Goal: Transaction & Acquisition: Purchase product/service

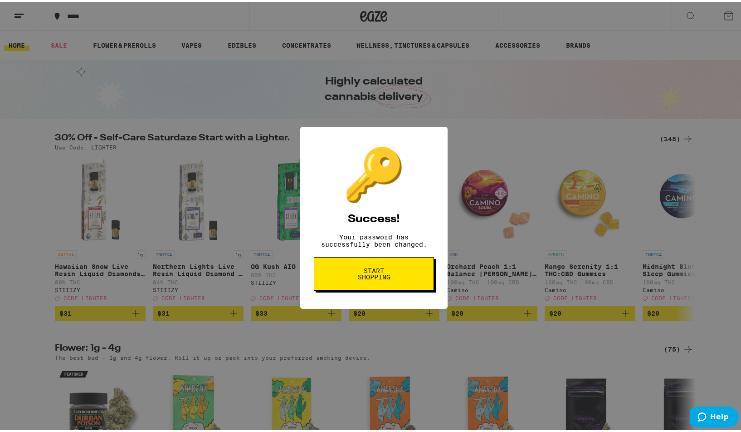
click at [372, 277] on span "Start shopping" at bounding box center [374, 271] width 47 height 13
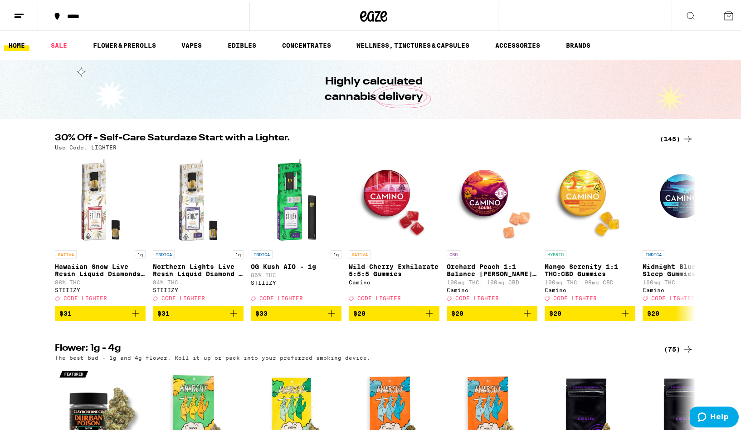
click at [15, 12] on line at bounding box center [19, 12] width 9 height 0
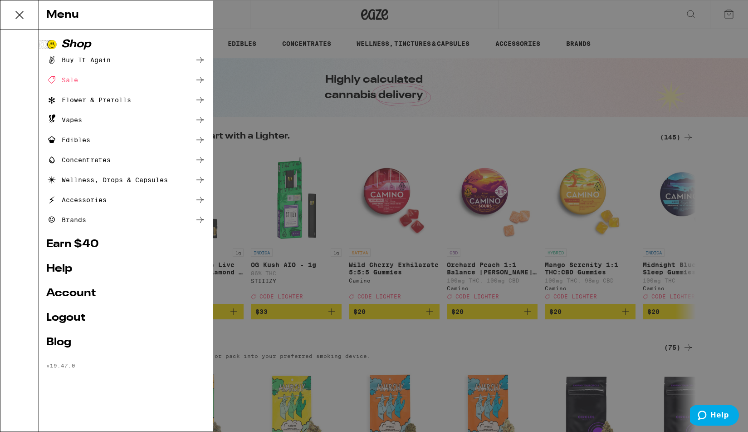
click at [68, 296] on link "Account" at bounding box center [125, 293] width 159 height 11
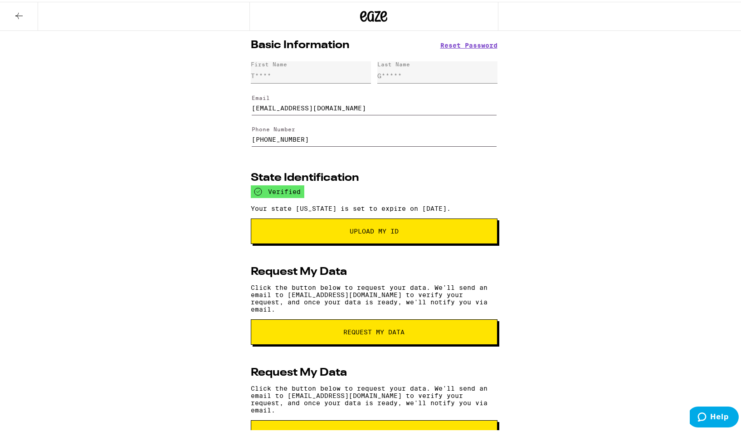
click at [15, 18] on icon at bounding box center [19, 14] width 11 height 11
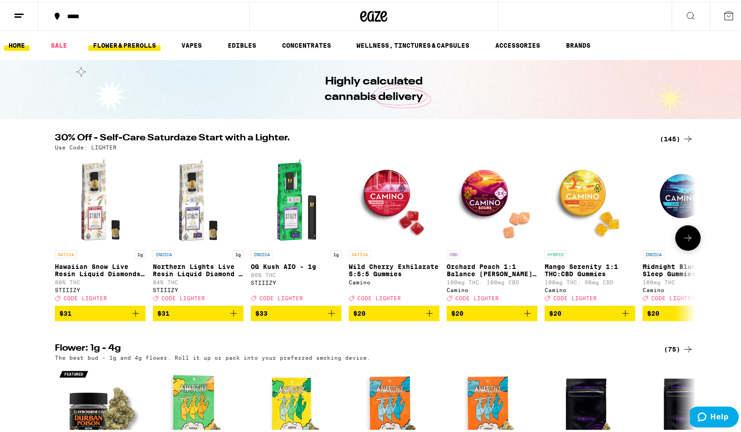
click at [127, 41] on link "FLOWER & PREROLLS" at bounding box center [124, 43] width 72 height 11
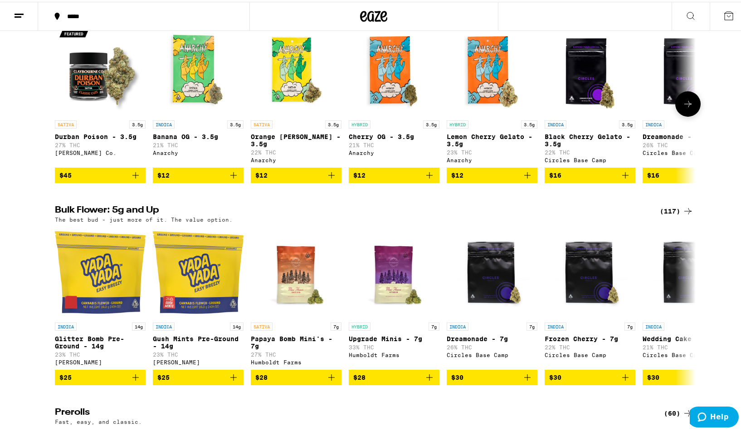
scroll to position [136, 0]
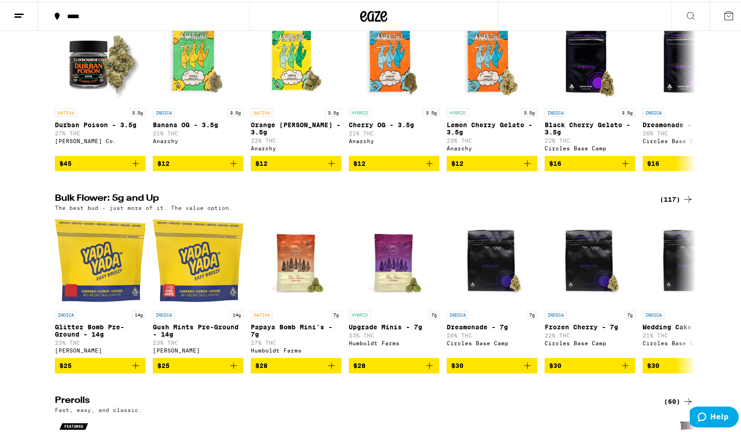
click at [672, 203] on div "(117)" at bounding box center [677, 197] width 34 height 11
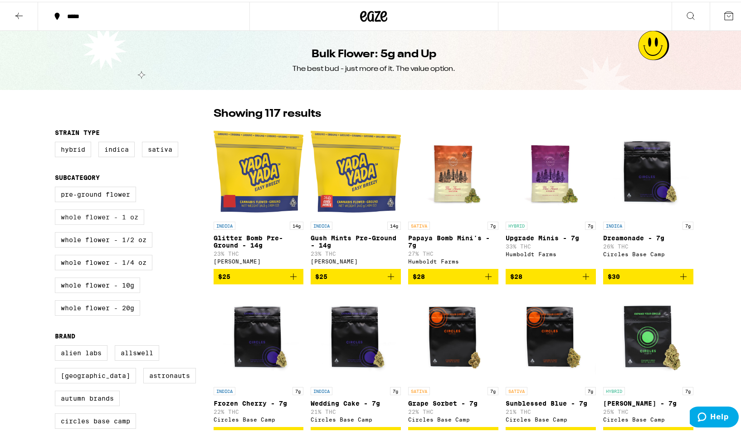
click at [89, 216] on label "Whole Flower - 1 oz" at bounding box center [99, 214] width 89 height 15
click at [57, 186] on input "Whole Flower - 1 oz" at bounding box center [57, 186] width 0 height 0
checkbox input "true"
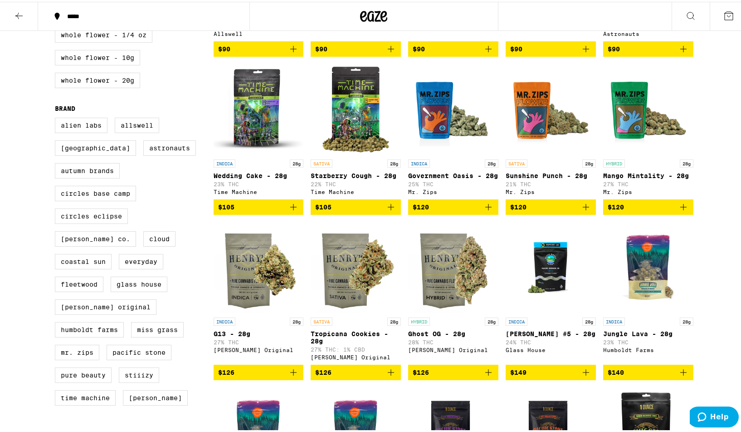
scroll to position [227, 0]
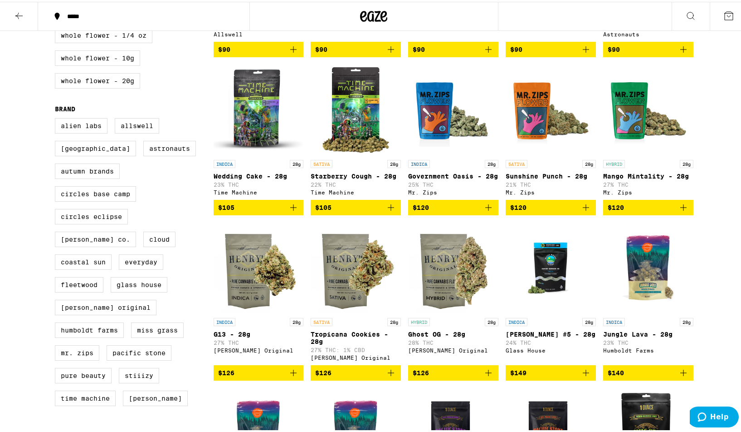
click at [584, 211] on icon "Add to bag" at bounding box center [586, 205] width 11 height 11
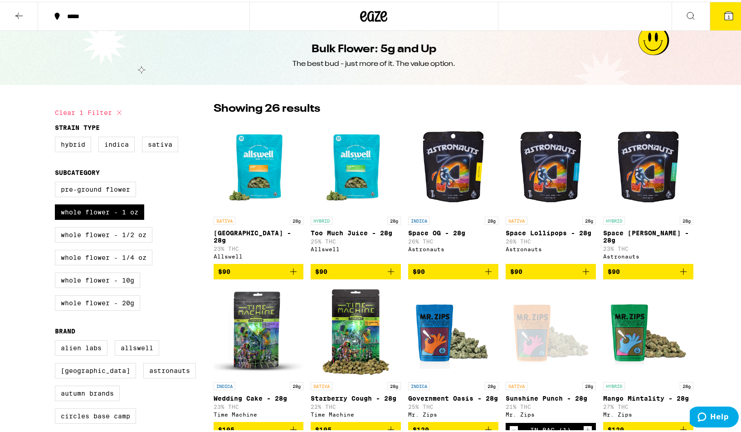
scroll to position [0, 0]
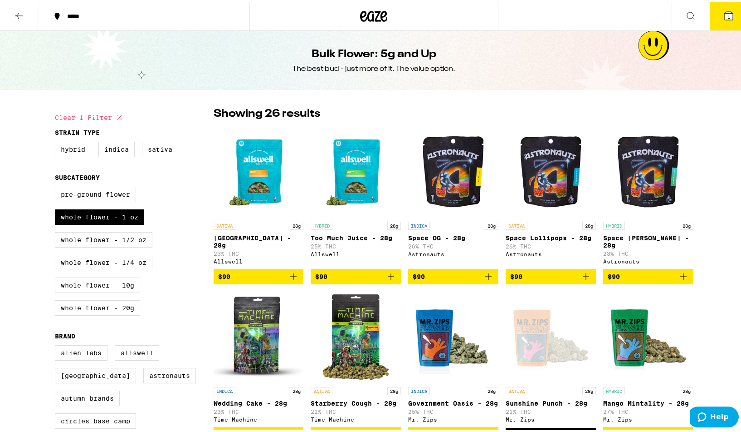
click at [367, 12] on icon at bounding box center [373, 14] width 27 height 16
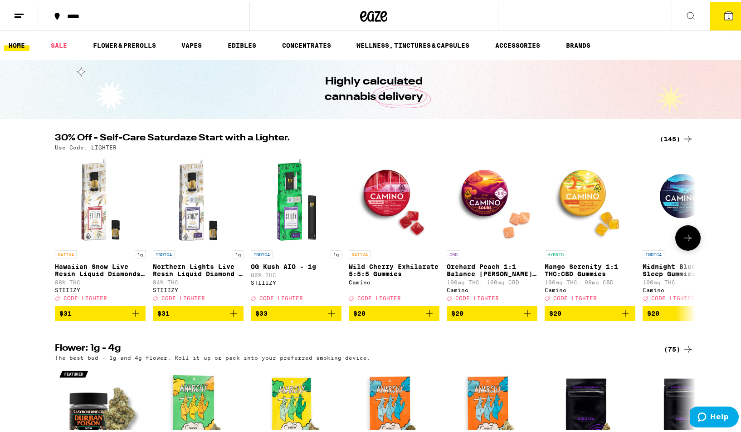
click at [686, 233] on button at bounding box center [688, 235] width 25 height 25
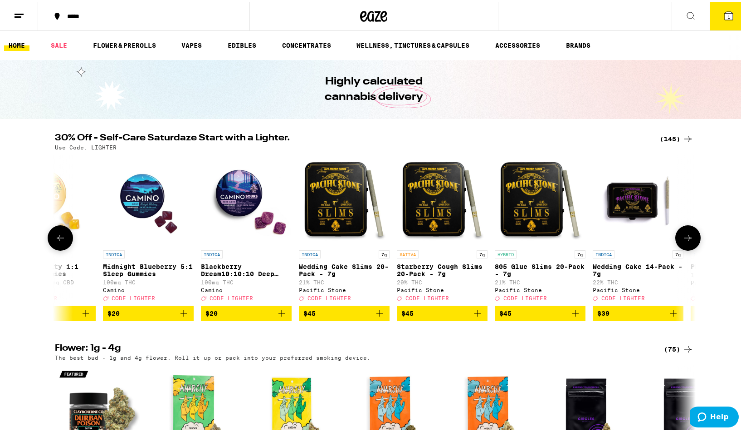
click at [686, 233] on button at bounding box center [688, 235] width 25 height 25
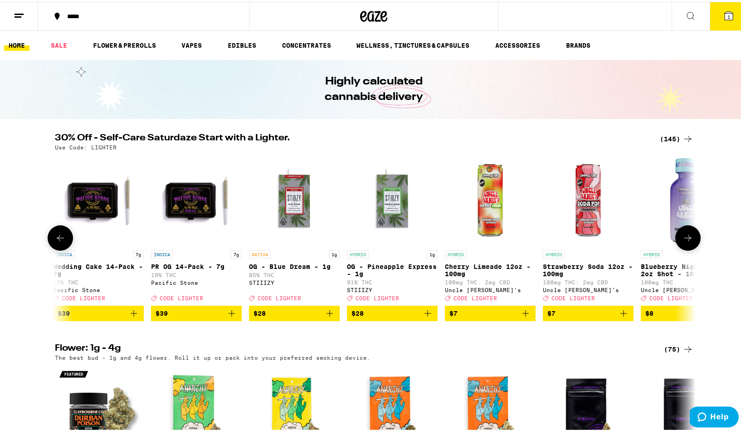
click at [686, 233] on button at bounding box center [688, 235] width 25 height 25
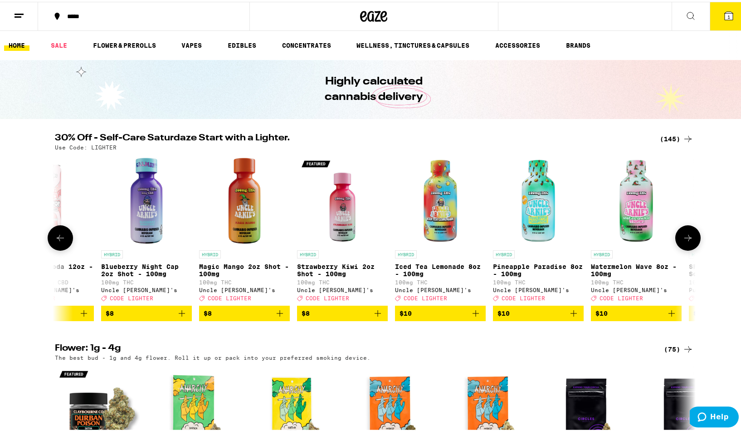
click at [686, 233] on button at bounding box center [688, 235] width 25 height 25
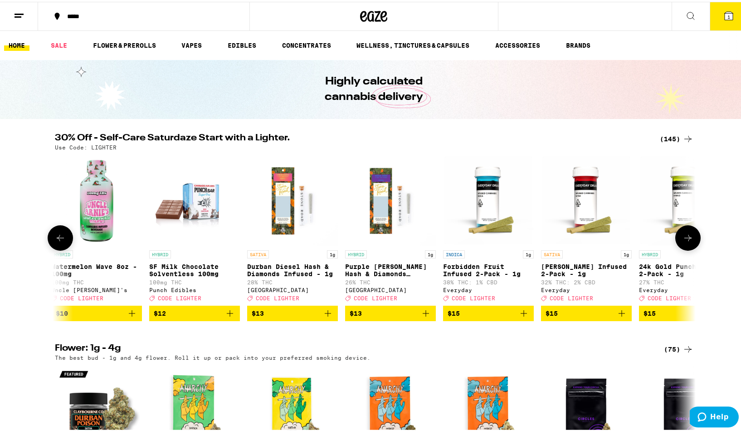
click at [686, 233] on button at bounding box center [688, 235] width 25 height 25
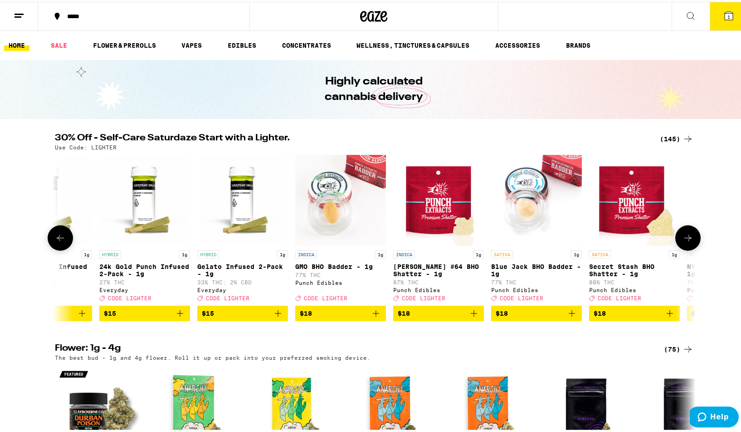
click at [686, 233] on button at bounding box center [688, 235] width 25 height 25
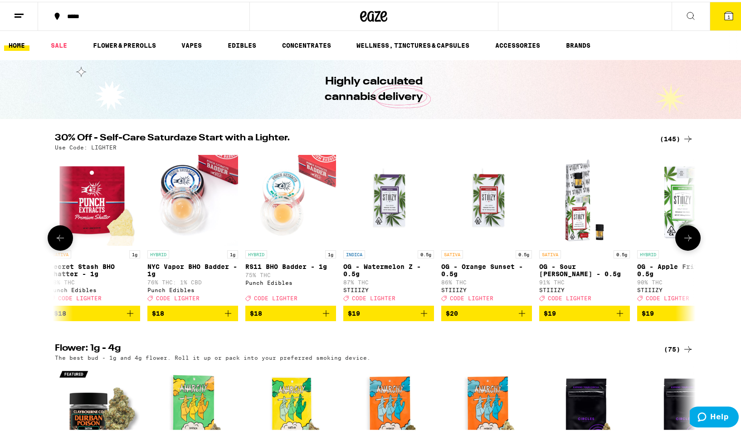
click at [686, 233] on button at bounding box center [688, 235] width 25 height 25
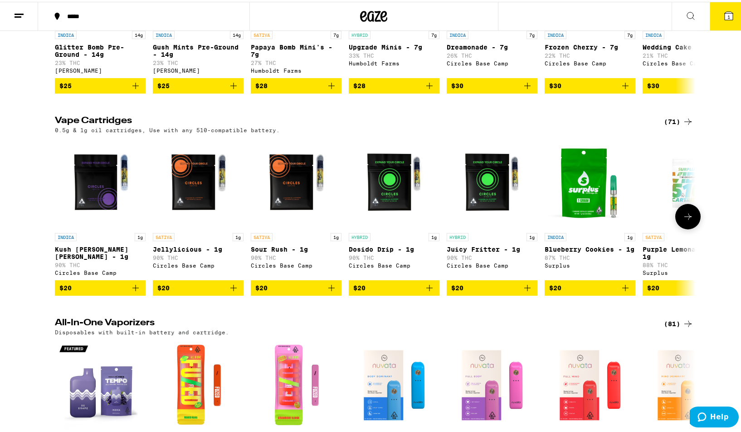
scroll to position [635, 0]
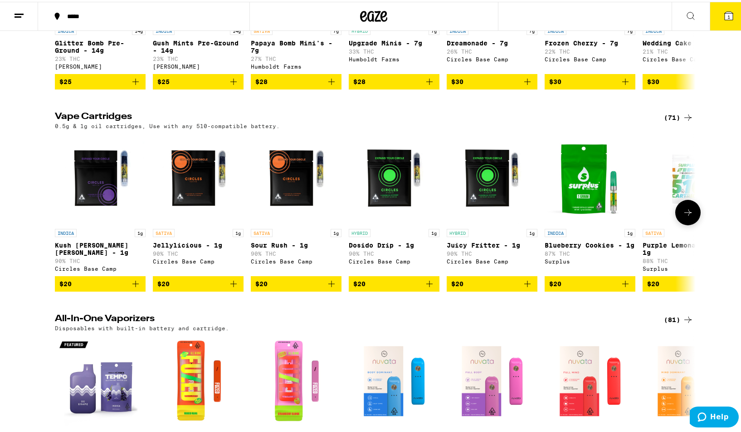
click at [687, 216] on icon at bounding box center [688, 210] width 11 height 11
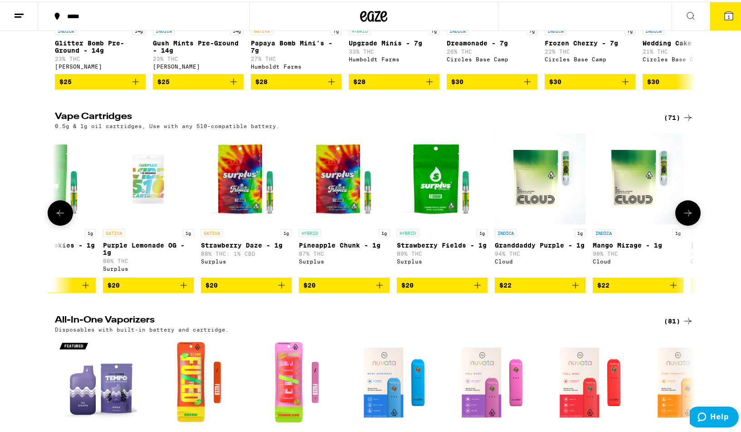
click at [687, 216] on icon at bounding box center [688, 211] width 11 height 11
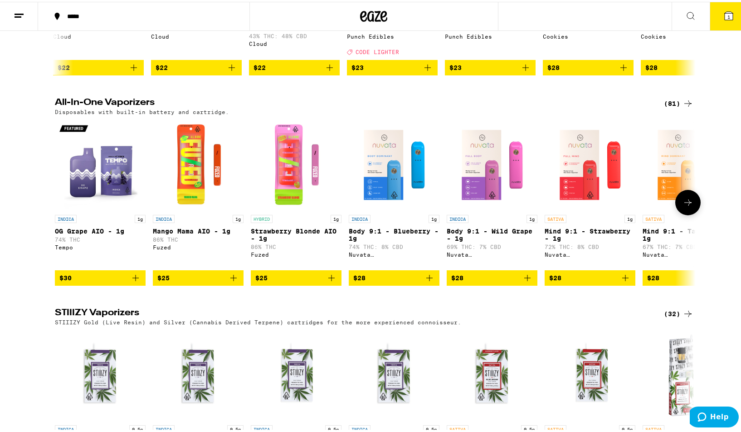
scroll to position [862, 0]
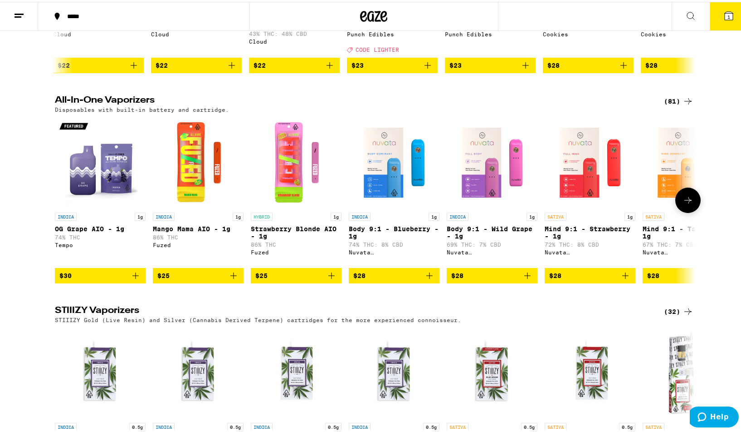
click at [690, 211] on button at bounding box center [688, 198] width 25 height 25
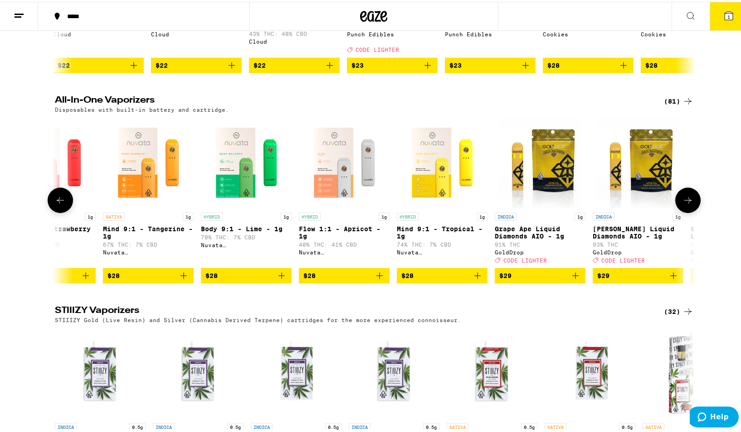
click at [690, 211] on button at bounding box center [688, 198] width 25 height 25
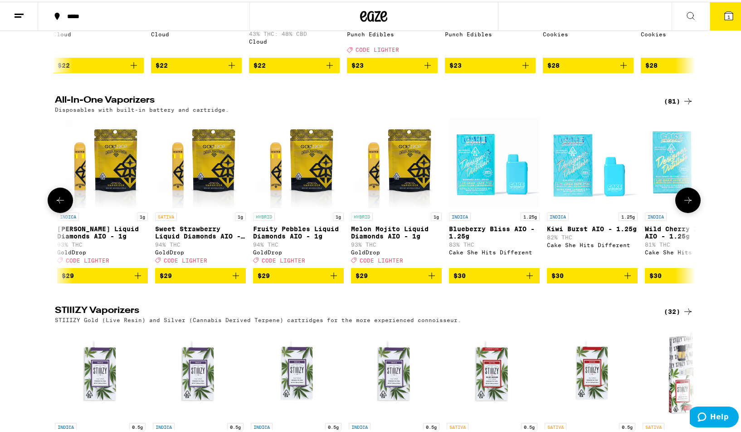
scroll to position [0, 1080]
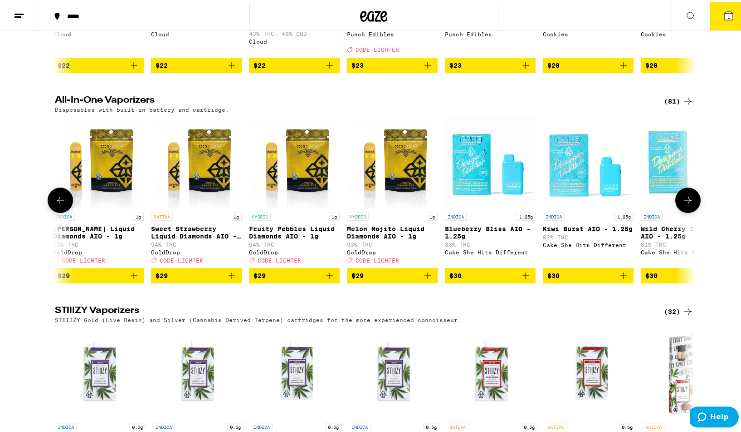
click at [690, 211] on button at bounding box center [688, 198] width 25 height 25
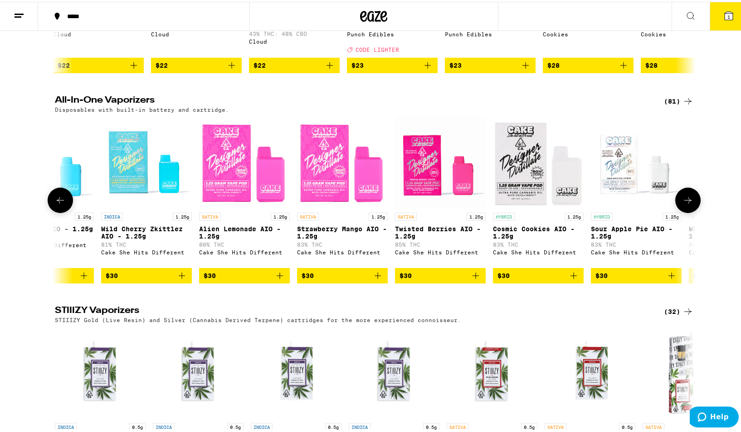
click at [690, 211] on button at bounding box center [688, 198] width 25 height 25
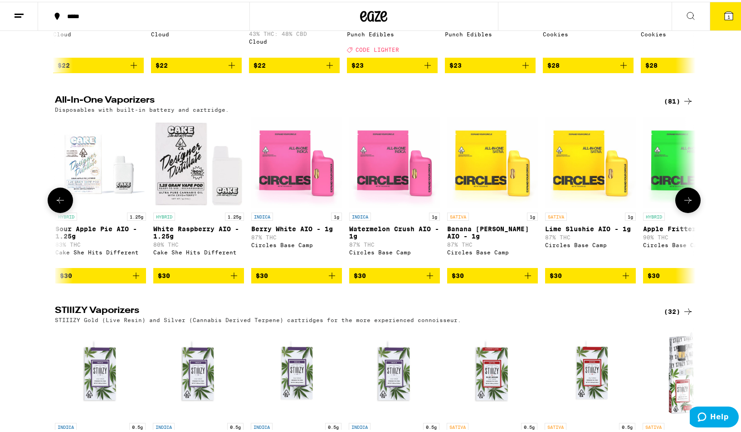
scroll to position [0, 2160]
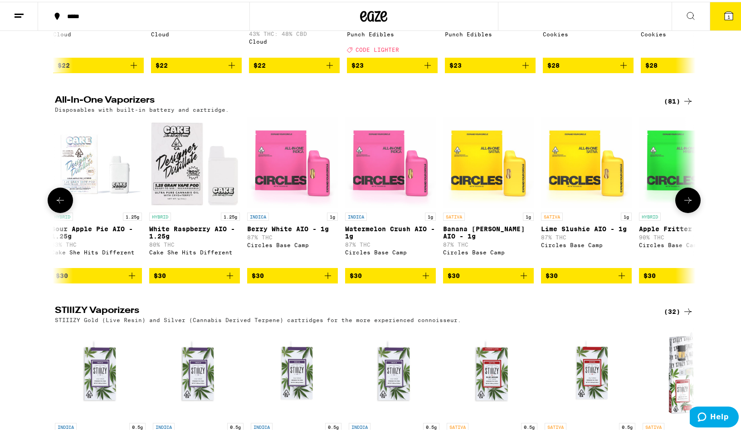
click at [64, 211] on button at bounding box center [60, 198] width 25 height 25
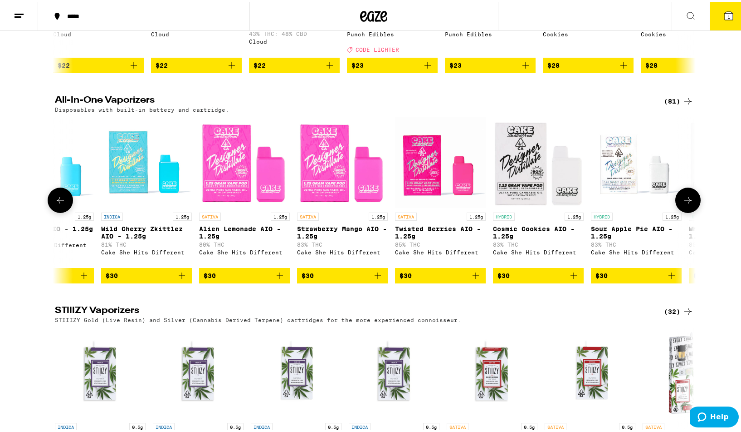
click at [64, 211] on button at bounding box center [60, 198] width 25 height 25
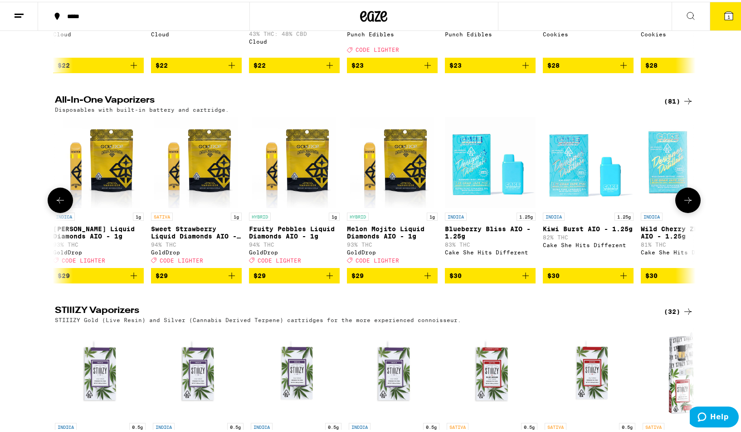
click at [64, 211] on button at bounding box center [60, 198] width 25 height 25
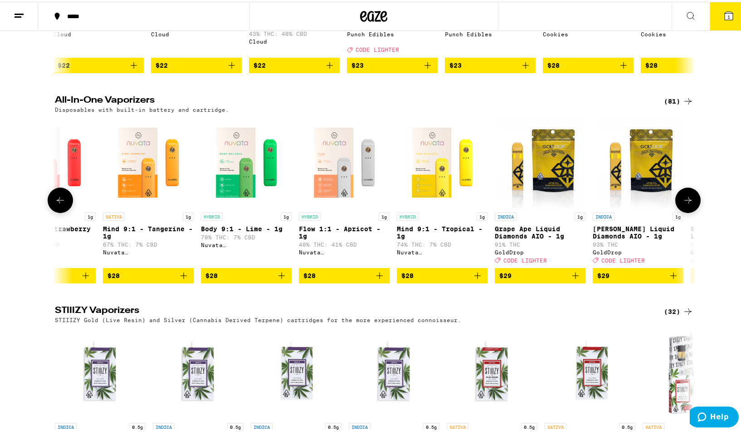
click at [64, 211] on button at bounding box center [60, 198] width 25 height 25
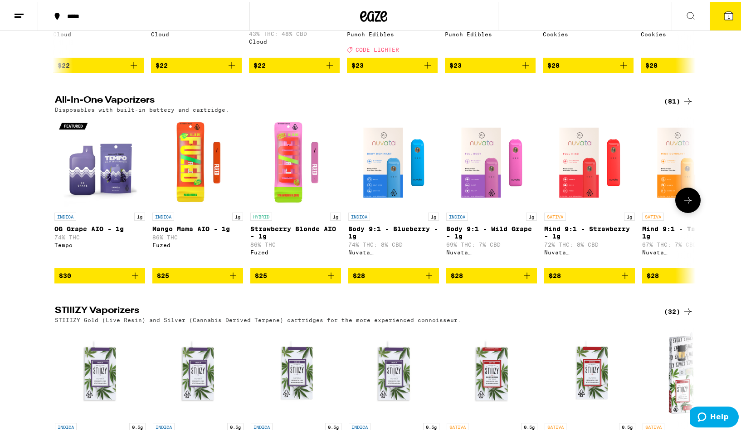
scroll to position [0, 0]
click at [132, 279] on icon "Add to bag" at bounding box center [135, 273] width 11 height 11
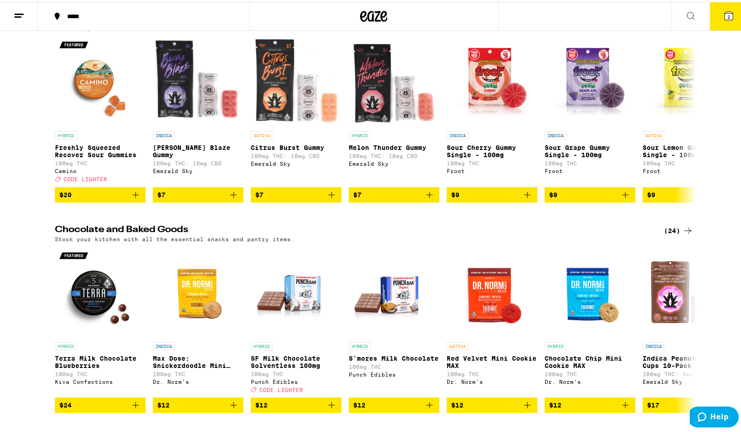
scroll to position [2269, 0]
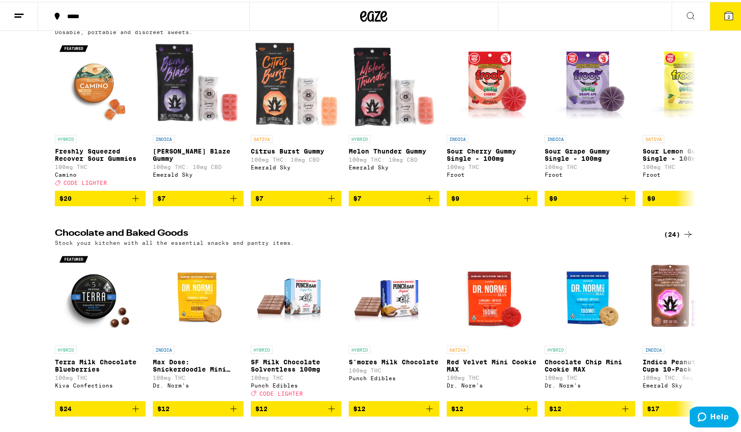
click at [666, 27] on div "(111)" at bounding box center [677, 21] width 34 height 11
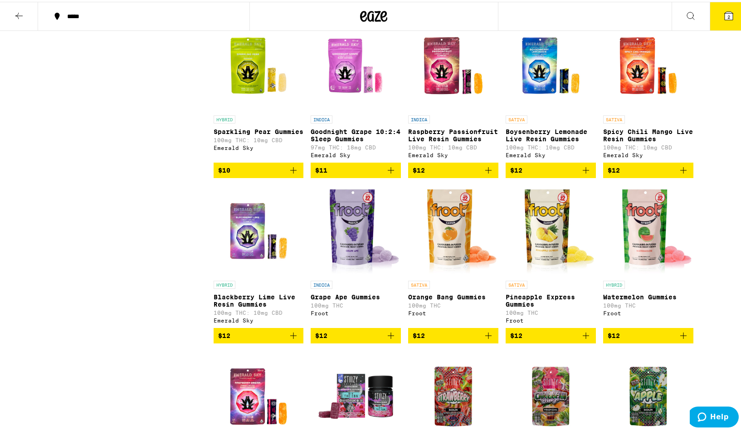
scroll to position [635, 0]
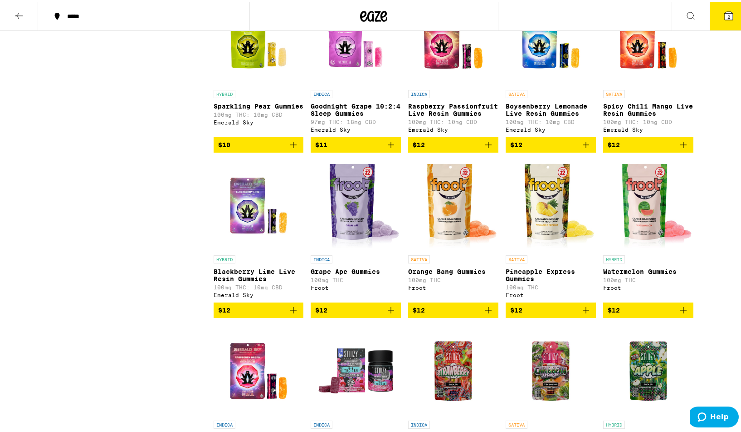
click at [390, 311] on icon "Add to bag" at bounding box center [391, 308] width 6 height 6
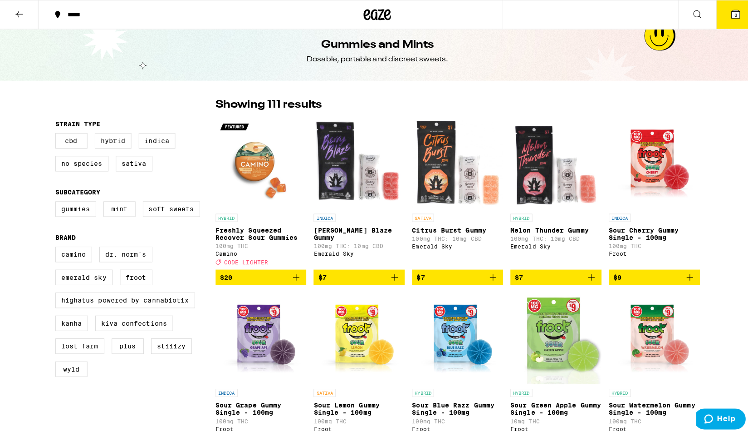
scroll to position [0, 0]
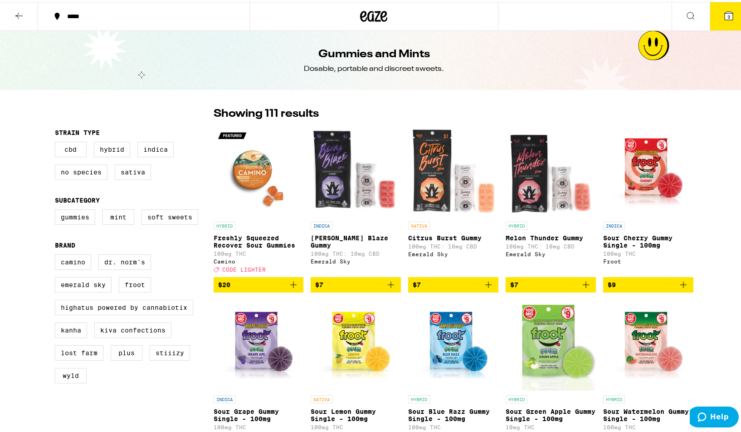
click at [726, 13] on icon at bounding box center [729, 14] width 8 height 8
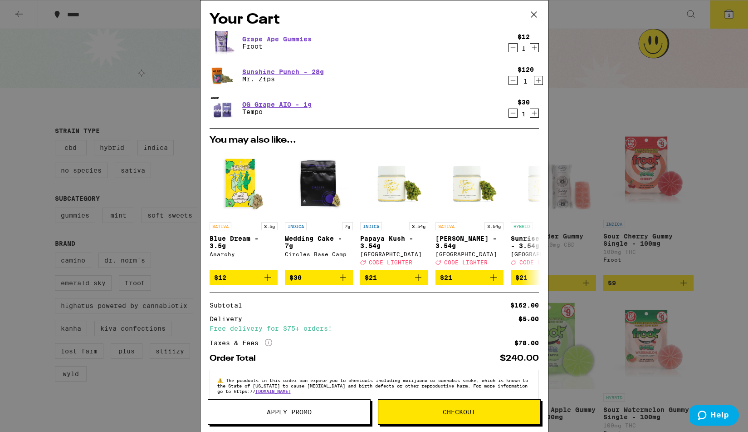
click at [454, 408] on span "Checkout" at bounding box center [459, 411] width 33 height 6
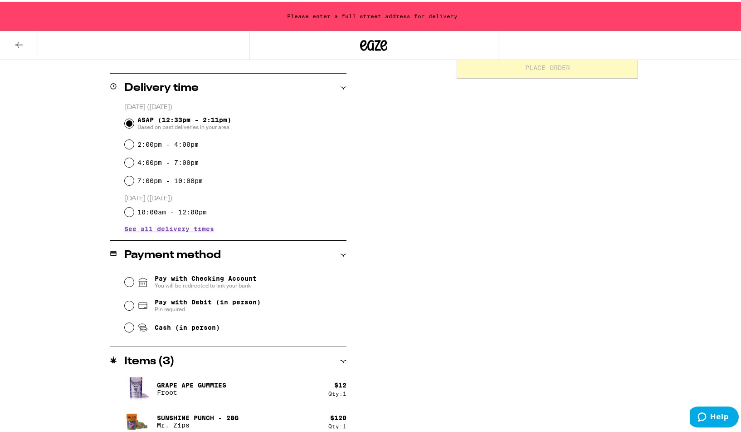
scroll to position [251, 0]
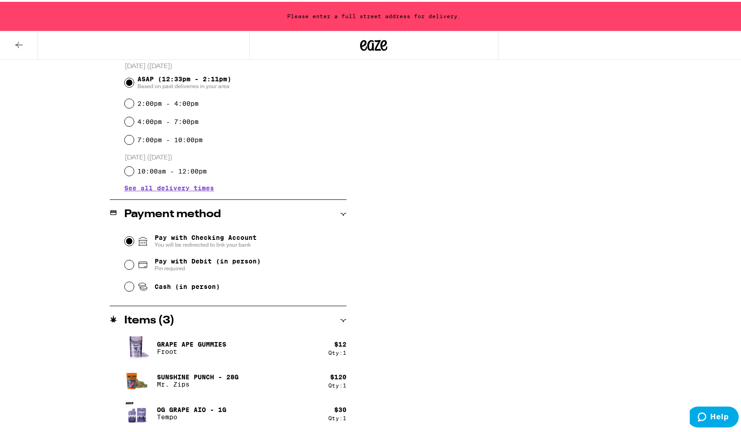
click at [125, 240] on input "Pay with Checking Account You will be redirected to link your bank" at bounding box center [129, 239] width 9 height 9
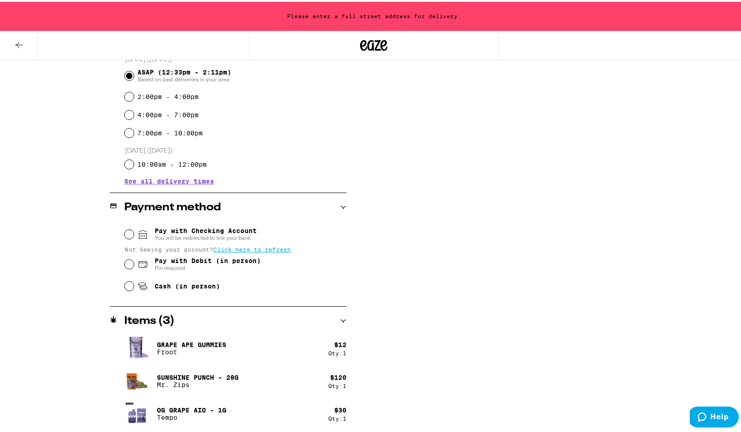
scroll to position [258, 0]
click at [125, 234] on input "Pay with Checking Account You will be redirected to link your bank" at bounding box center [129, 231] width 9 height 9
click at [265, 248] on span "Click here to refresh" at bounding box center [252, 247] width 78 height 6
click at [128, 231] on input "Pay with Checking Account You will be redirected to link your bank" at bounding box center [129, 231] width 9 height 9
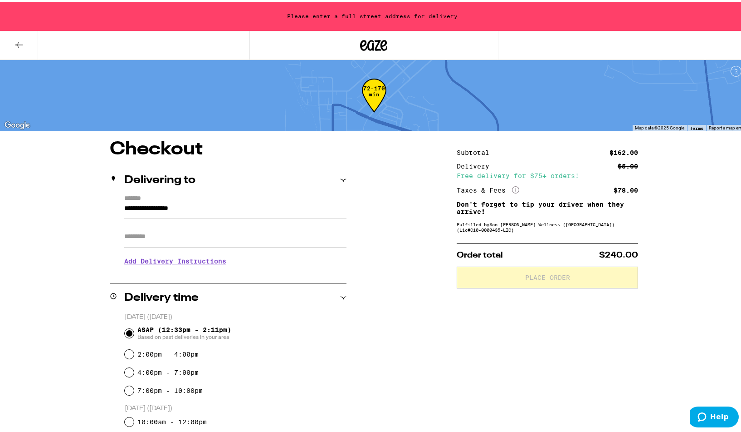
scroll to position [0, 0]
click at [19, 42] on icon at bounding box center [19, 43] width 11 height 11
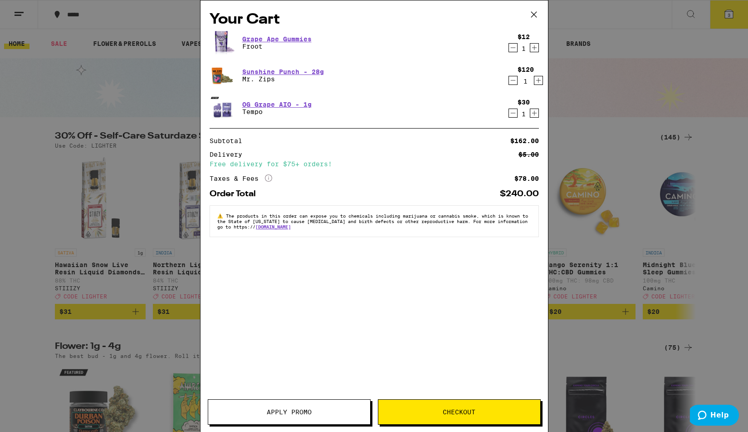
click at [460, 413] on span "Checkout" at bounding box center [459, 411] width 33 height 6
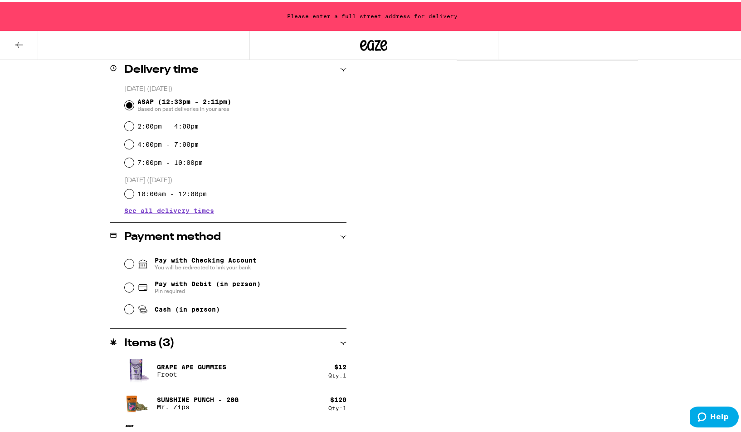
scroll to position [251, 0]
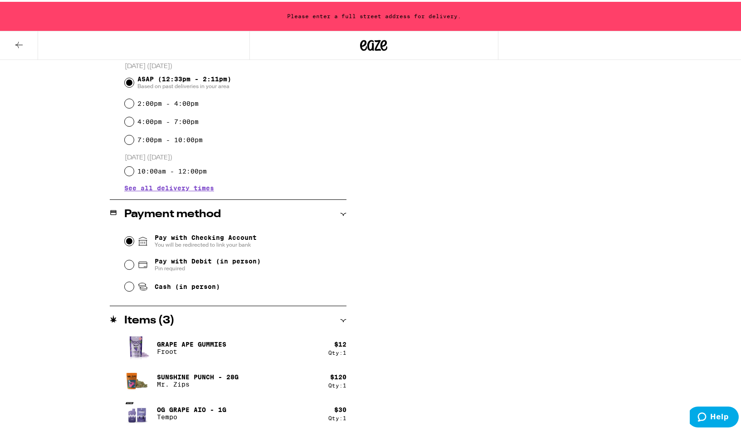
click at [125, 240] on input "Pay with Checking Account You will be redirected to link your bank" at bounding box center [129, 239] width 9 height 9
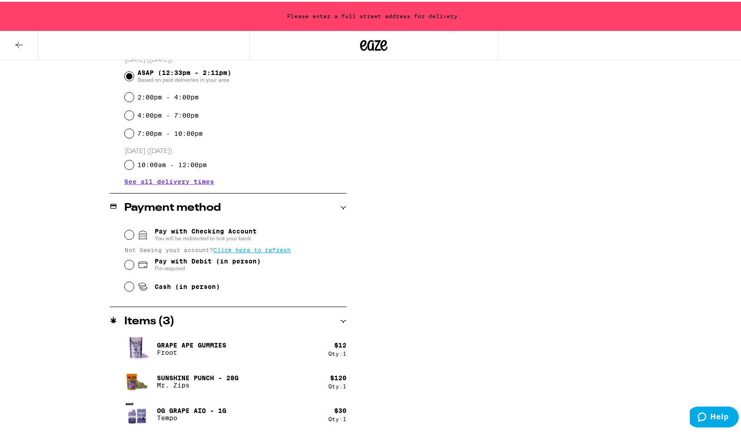
scroll to position [258, 0]
click at [340, 204] on icon at bounding box center [343, 205] width 6 height 6
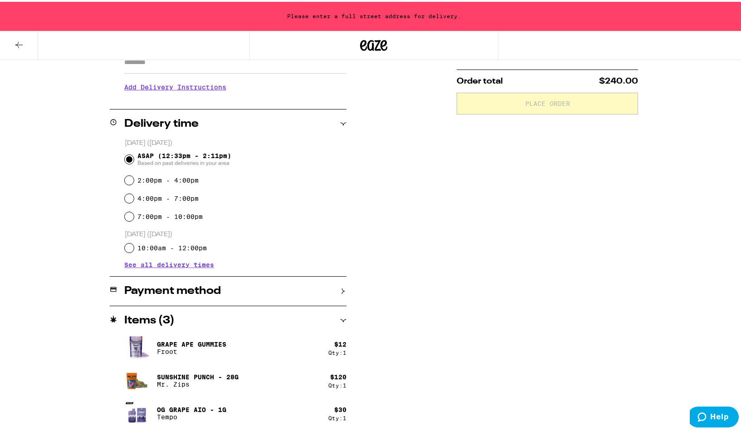
click at [341, 289] on icon at bounding box center [343, 289] width 6 height 6
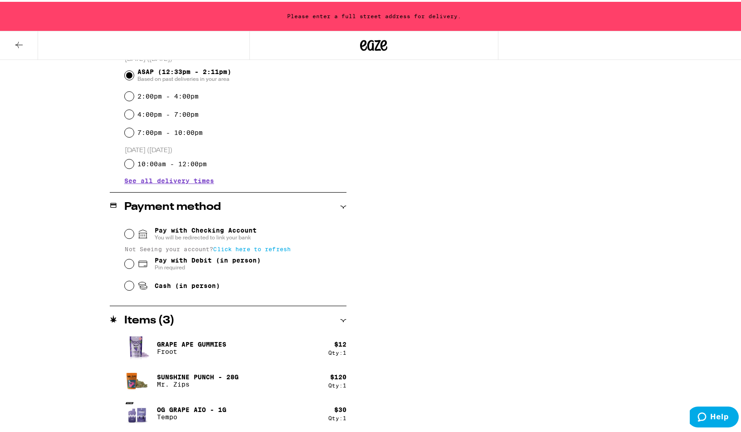
click at [267, 248] on span "Click here to refresh" at bounding box center [252, 247] width 78 height 6
click at [127, 264] on input "Pay with Debit (in person) Pin required" at bounding box center [129, 262] width 9 height 9
radio input "true"
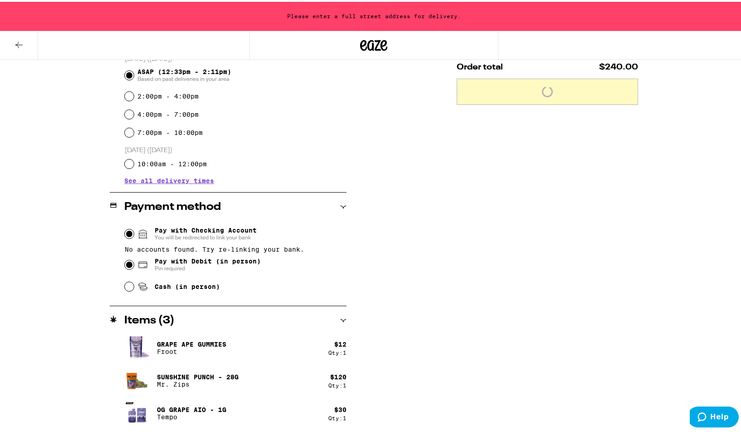
click at [127, 231] on input "Pay with Checking Account You will be redirected to link your bank" at bounding box center [129, 231] width 9 height 9
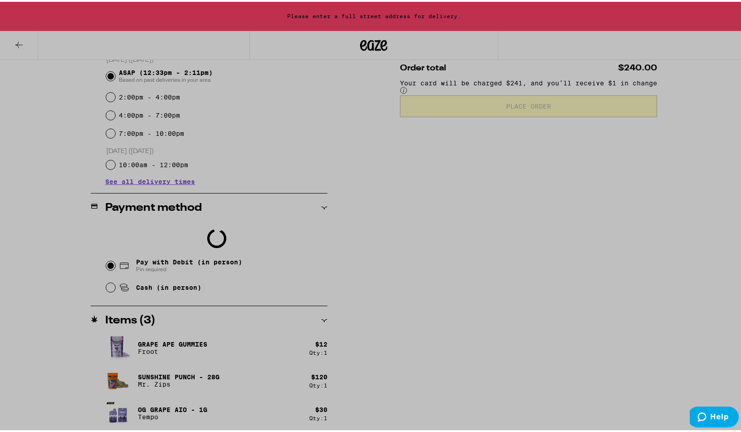
click at [499, 232] on div at bounding box center [374, 216] width 748 height 432
click at [506, 228] on div at bounding box center [374, 216] width 748 height 432
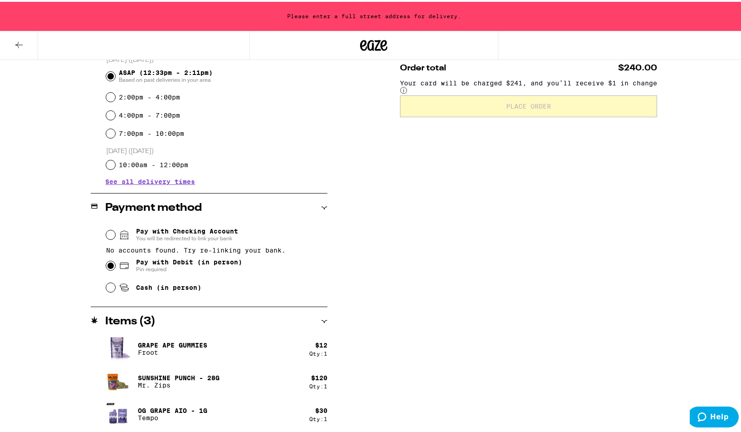
scroll to position [258, 0]
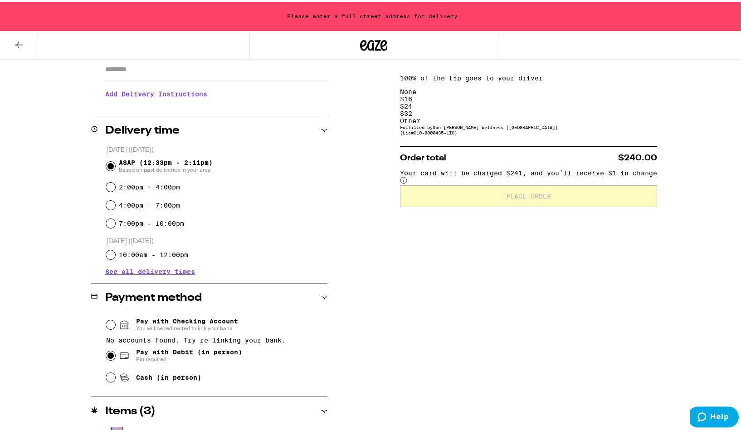
click at [427, 273] on div "**********" at bounding box center [374, 246] width 653 height 551
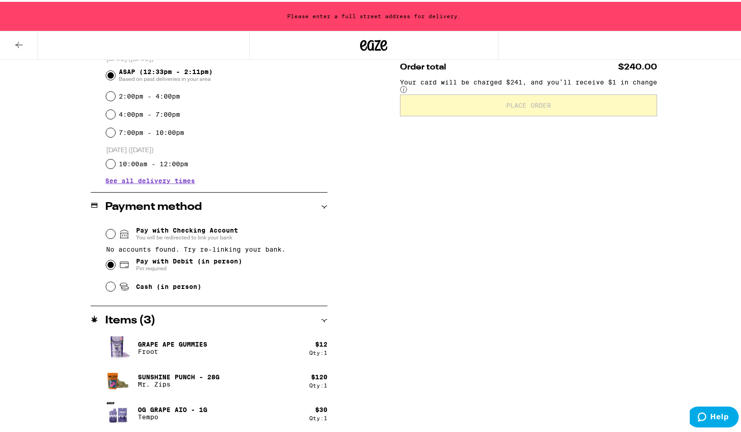
scroll to position [0, 0]
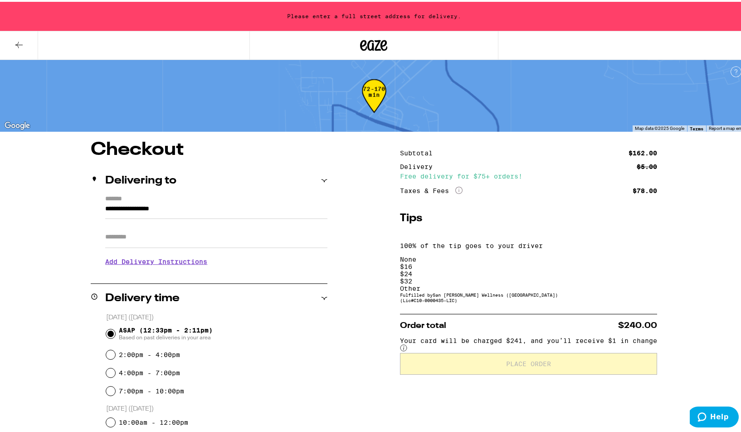
click at [551, 268] on div "$ 24" at bounding box center [528, 271] width 257 height 7
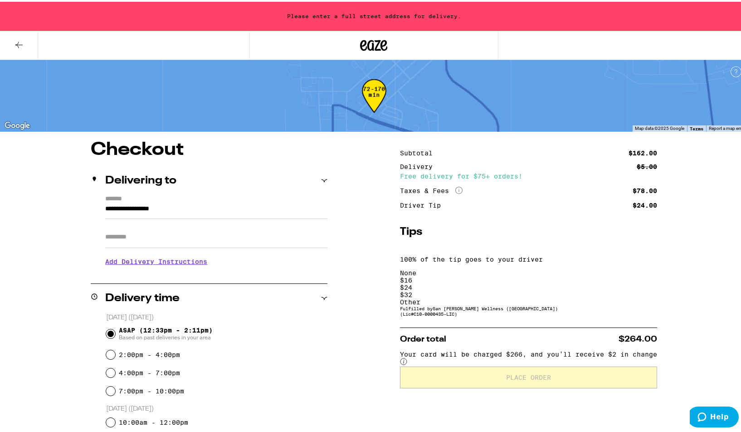
drag, startPoint x: 206, startPoint y: 208, endPoint x: 72, endPoint y: 203, distance: 133.5
click at [72, 203] on div "**********" at bounding box center [374, 414] width 653 height 551
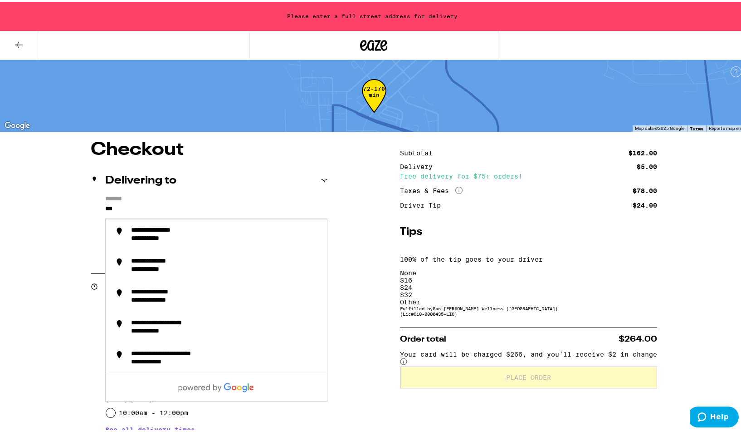
click at [154, 207] on input "***" at bounding box center [216, 208] width 222 height 15
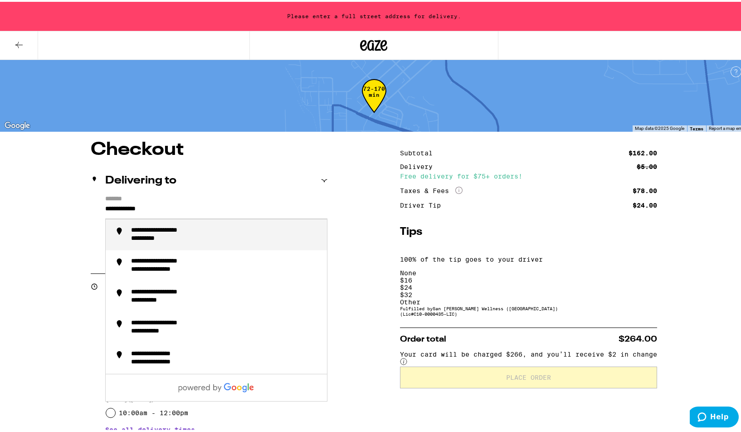
click at [206, 233] on div "**********" at bounding box center [172, 229] width 82 height 8
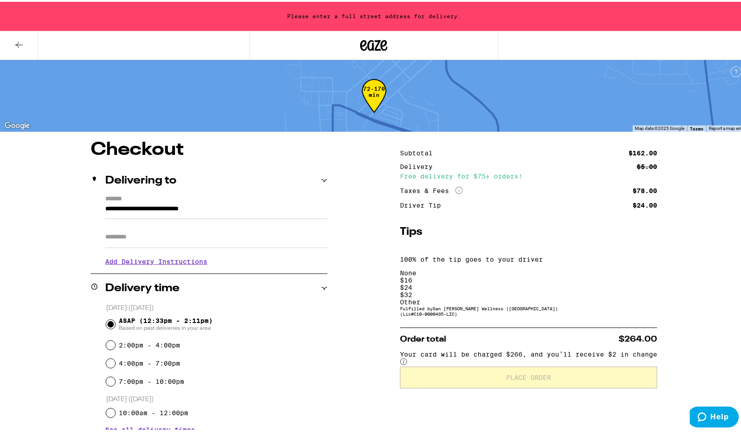
type input "**********"
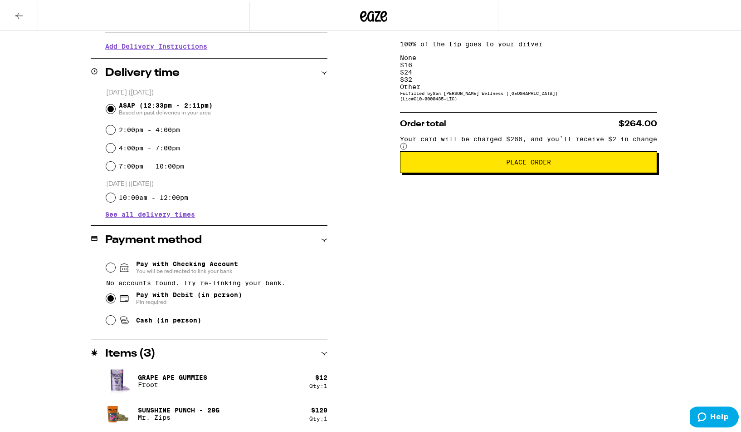
scroll to position [184, 0]
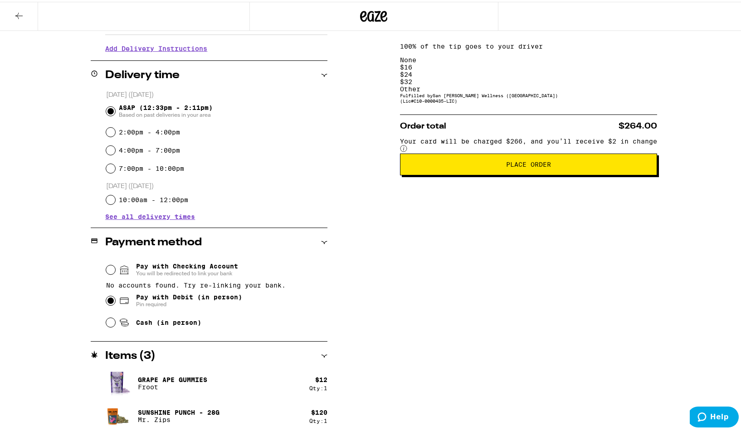
click at [520, 159] on span "Place Order" at bounding box center [529, 162] width 242 height 6
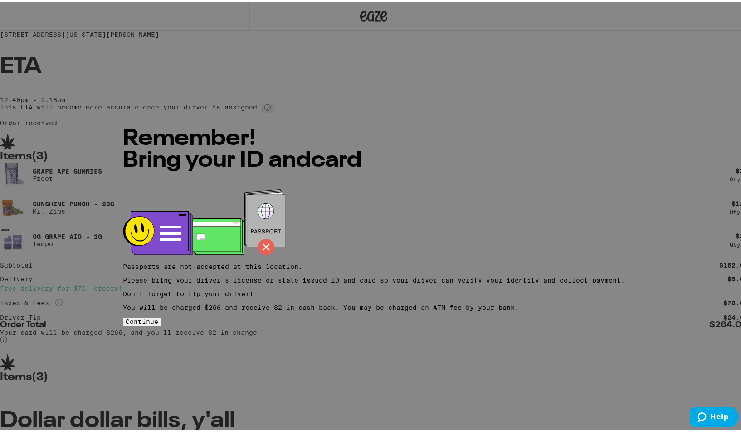
click at [158, 323] on span "Continue" at bounding box center [142, 319] width 33 height 7
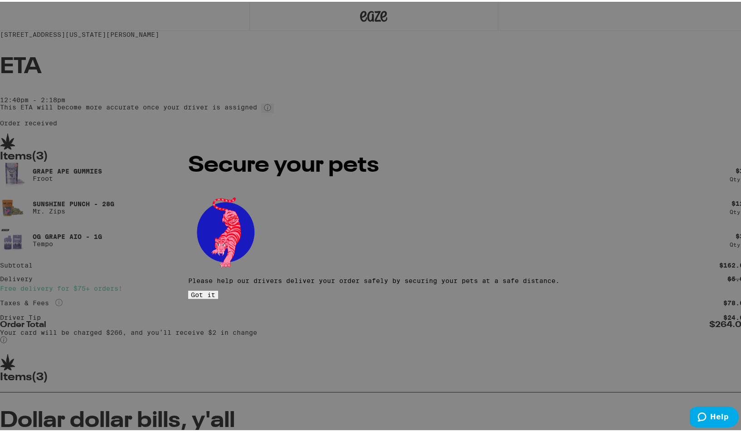
click at [218, 289] on button "Got it" at bounding box center [203, 293] width 30 height 8
